Goal: Task Accomplishment & Management: Manage account settings

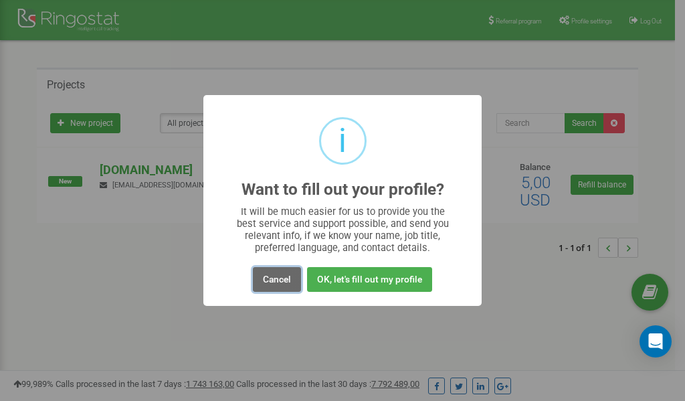
click at [282, 280] on button "Cancel" at bounding box center [277, 279] width 48 height 25
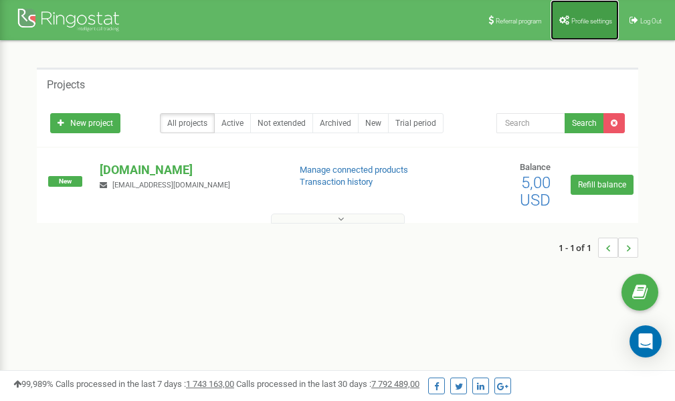
click at [593, 15] on link "Profile settings" at bounding box center [584, 20] width 68 height 40
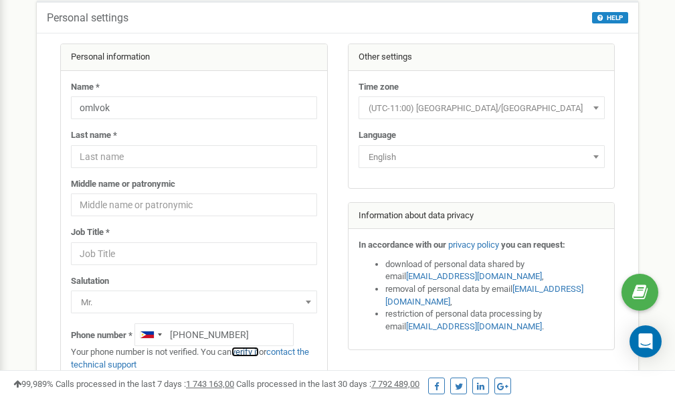
click at [252, 351] on link "verify it" at bounding box center [244, 351] width 27 height 10
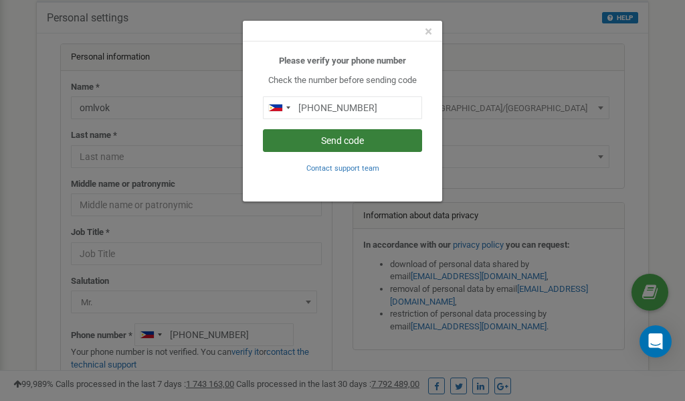
click at [336, 139] on button "Send code" at bounding box center [342, 140] width 159 height 23
